Goal: Information Seeking & Learning: Learn about a topic

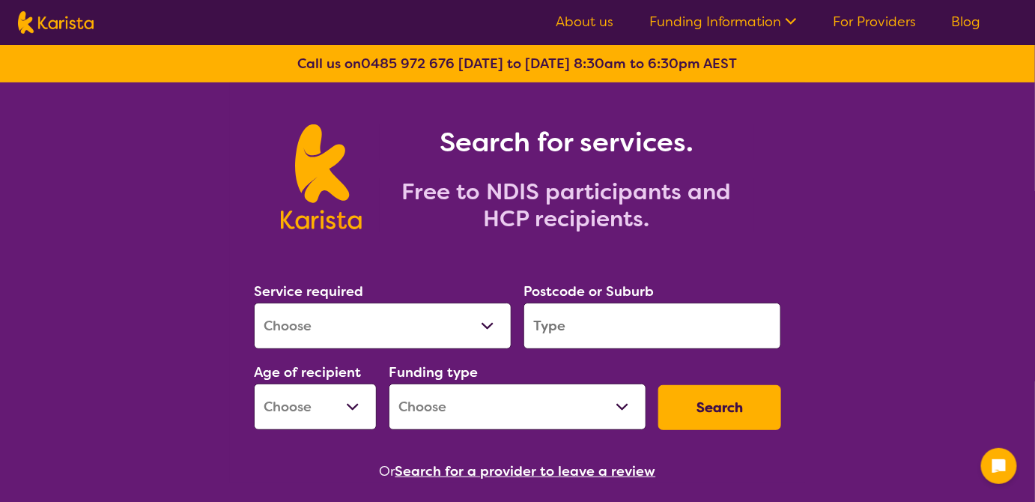
drag, startPoint x: 0, startPoint y: 0, endPoint x: 414, endPoint y: 319, distance: 522.4
click at [414, 319] on select "Allied Health Assistant Assessment ([MEDICAL_DATA] or [MEDICAL_DATA]) Behaviour…" at bounding box center [383, 326] width 258 height 46
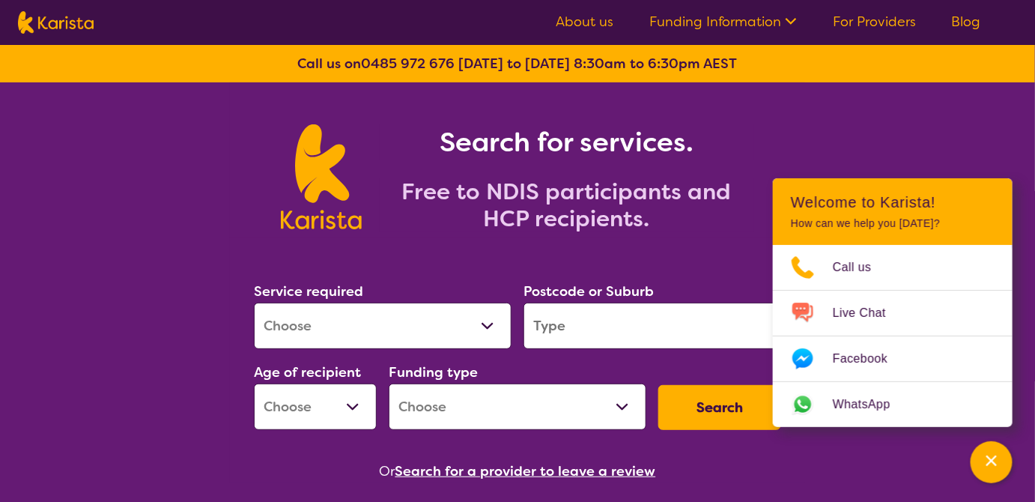
select select "[MEDICAL_DATA]"
click at [254, 303] on select "Allied Health Assistant Assessment ([MEDICAL_DATA] or [MEDICAL_DATA]) Behaviour…" at bounding box center [383, 326] width 258 height 46
click at [601, 329] on input "search" at bounding box center [653, 326] width 258 height 46
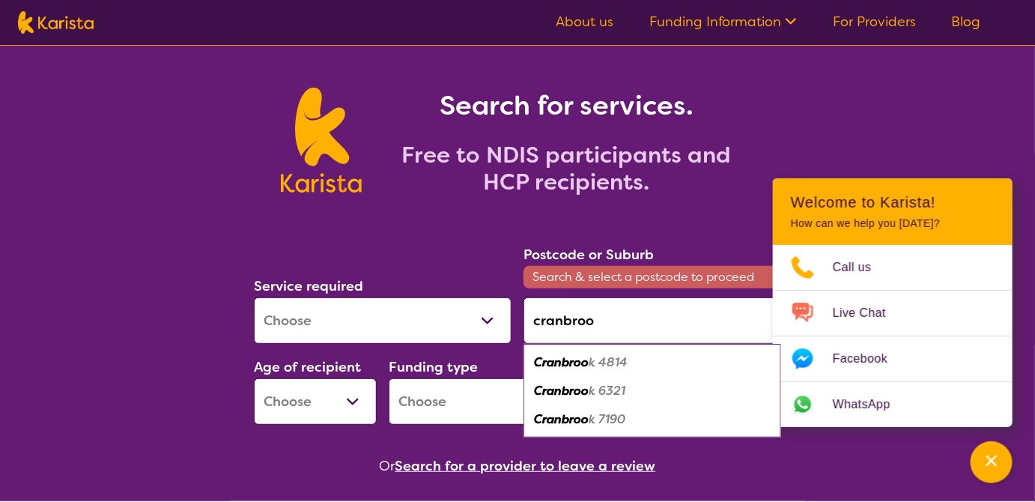
scroll to position [67, 0]
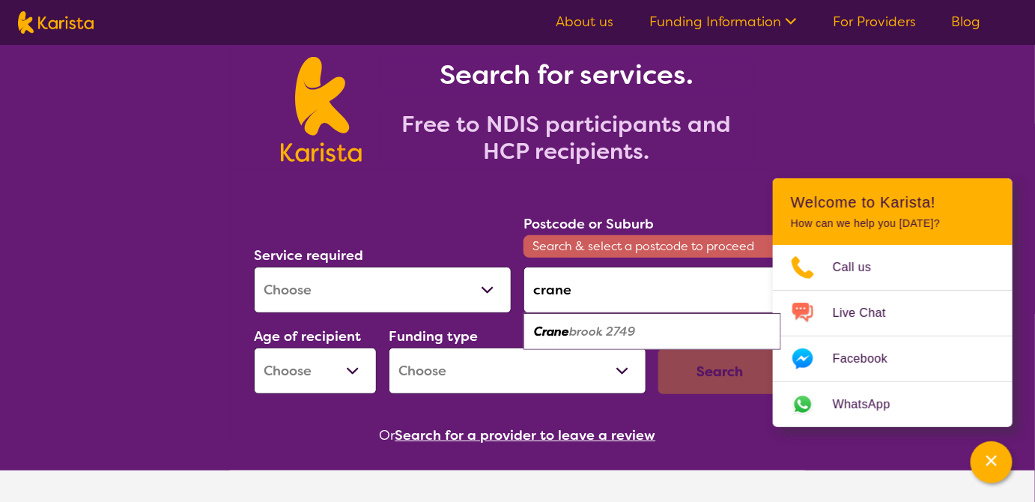
click at [594, 332] on em "brook 2749" at bounding box center [602, 332] width 66 height 16
type input "2749"
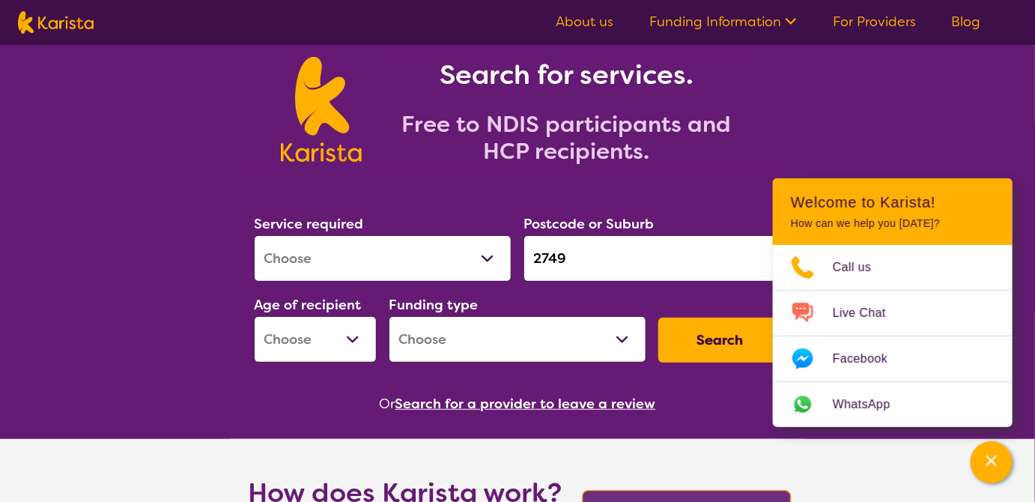
click at [321, 336] on select "Early Childhood - 0 to 9 Child - 10 to 11 Adolescent - 12 to 17 Adult - 18 to 6…" at bounding box center [315, 339] width 123 height 46
select select "AS"
click at [254, 316] on select "Early Childhood - 0 to 9 Child - 10 to 11 Adolescent - 12 to 17 Adult - 18 to 6…" at bounding box center [315, 339] width 123 height 46
click at [457, 330] on select "Home Care Package (HCP) National Disability Insurance Scheme (NDIS) I don't know" at bounding box center [518, 339] width 258 height 46
select select "NDIS"
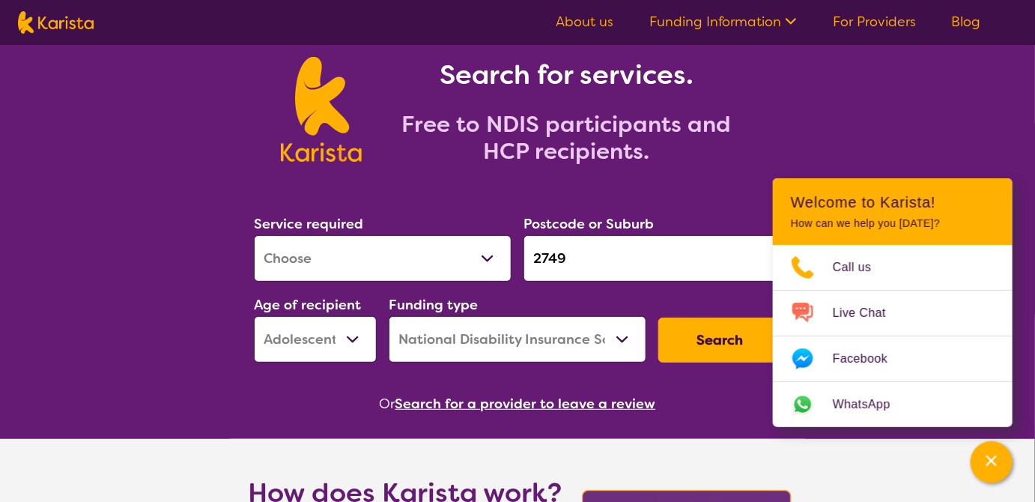
click at [389, 316] on select "Home Care Package (HCP) National Disability Insurance Scheme (NDIS) I don't know" at bounding box center [518, 339] width 258 height 46
click at [699, 342] on button "Search" at bounding box center [720, 340] width 123 height 45
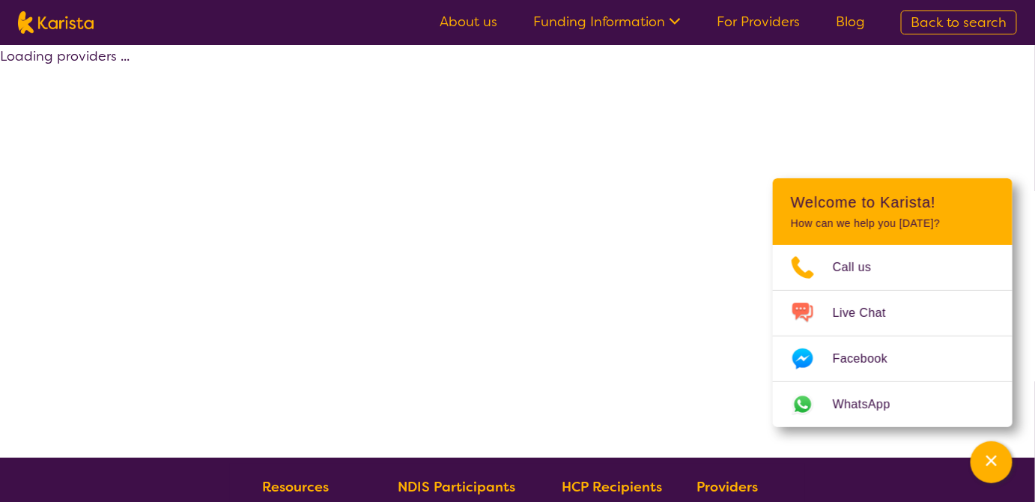
select select "by_score"
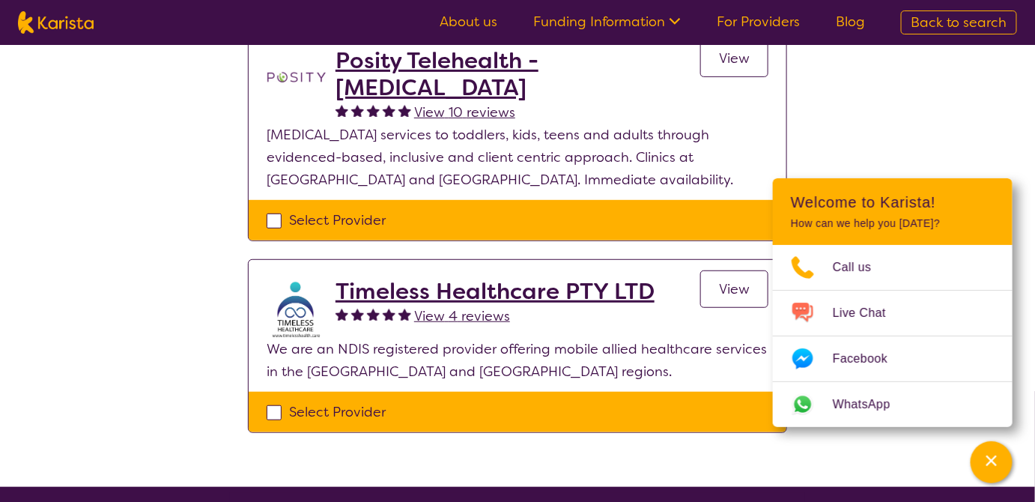
scroll to position [136, 0]
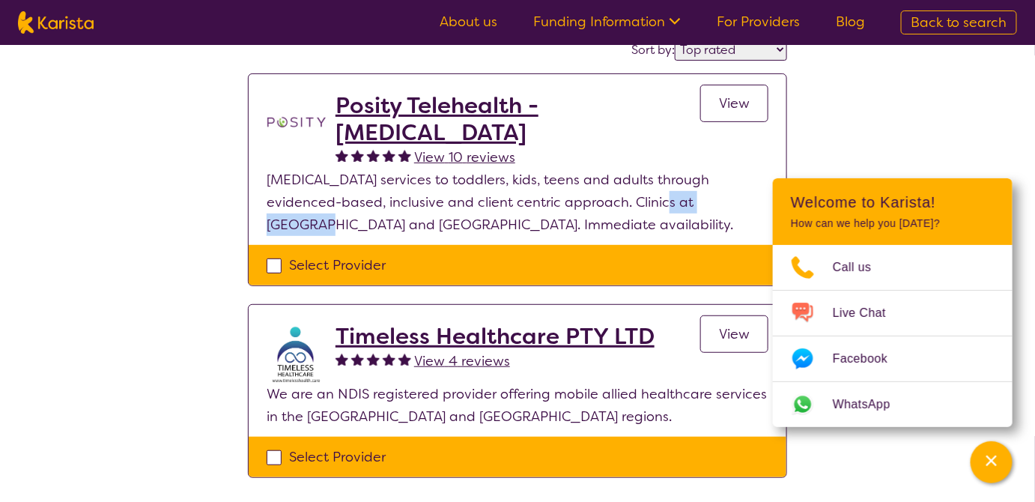
drag, startPoint x: 632, startPoint y: 202, endPoint x: 704, endPoint y: 199, distance: 72.7
click at [704, 199] on p "[MEDICAL_DATA] services to toddlers, kids, teens and adults through evidenced-b…" at bounding box center [518, 202] width 502 height 67
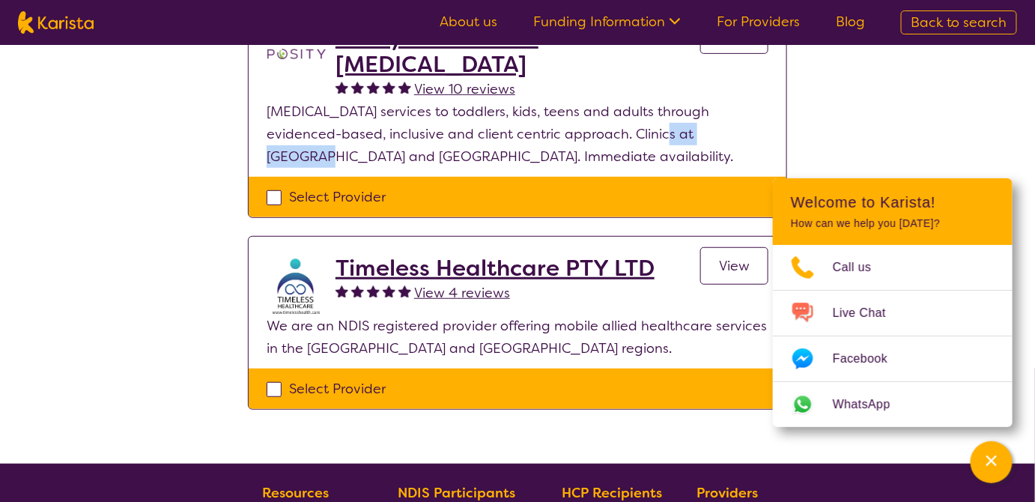
scroll to position [204, 0]
click at [471, 321] on p "We are an NDIS registered provider offering mobile allied healthcare services i…" at bounding box center [518, 337] width 502 height 45
click at [518, 435] on div "Select one or more providers and click the 'NEXT' button to proceed 1 - 2 of 2 …" at bounding box center [517, 152] width 1035 height 623
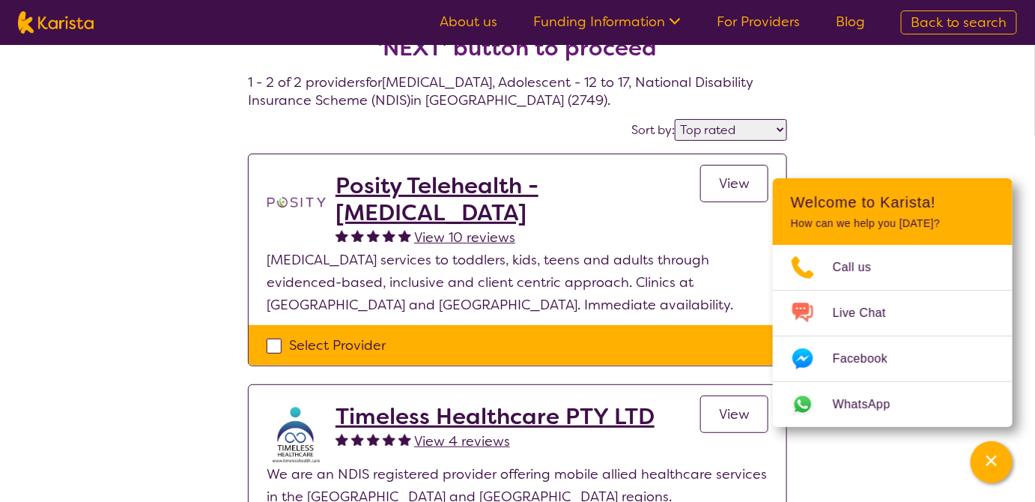
scroll to position [136, 0]
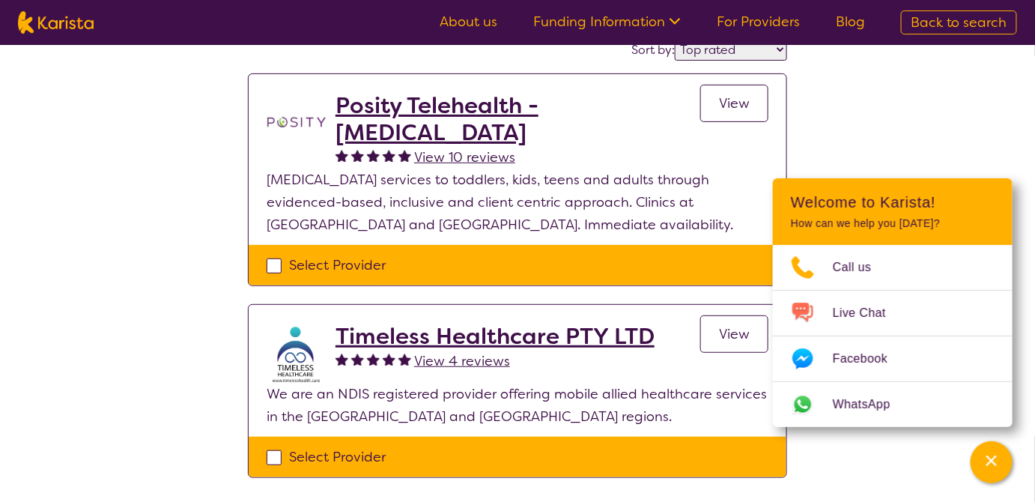
click at [741, 109] on span "View" at bounding box center [734, 103] width 31 height 18
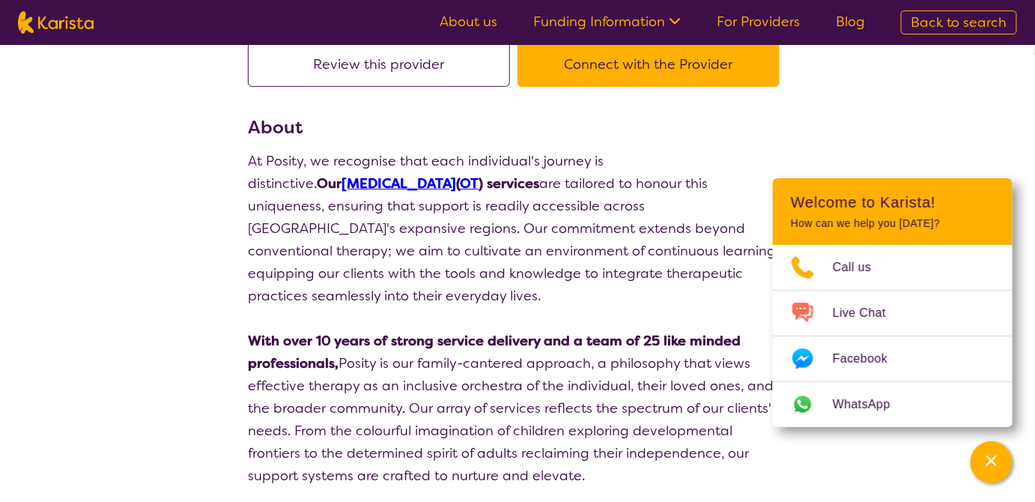
scroll to position [136, 0]
select select "by_score"
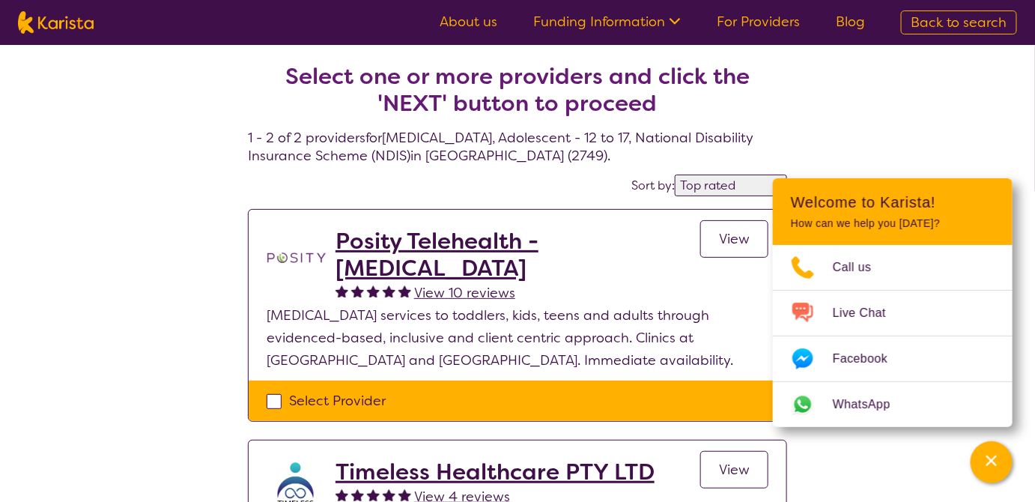
scroll to position [67, 0]
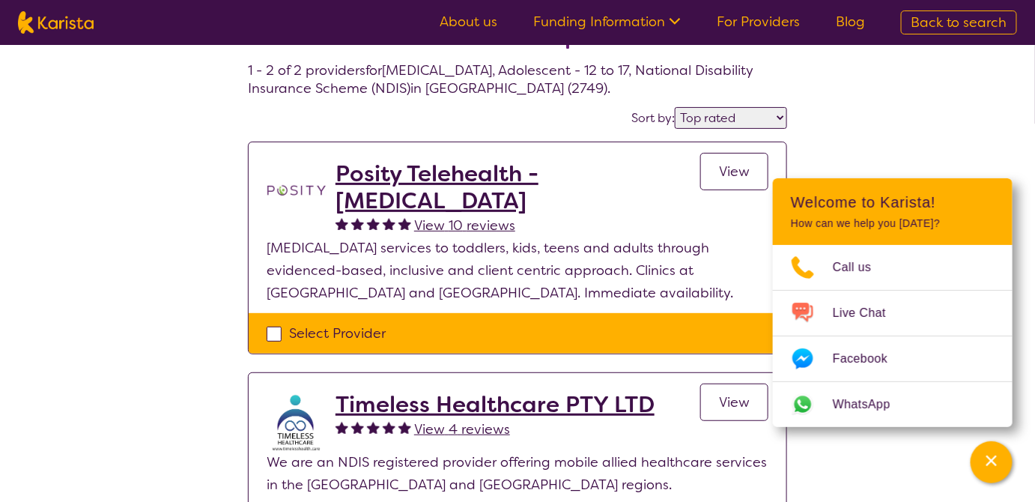
select select "[MEDICAL_DATA]"
select select "AS"
select select "NDIS"
